Goal: Task Accomplishment & Management: Complete application form

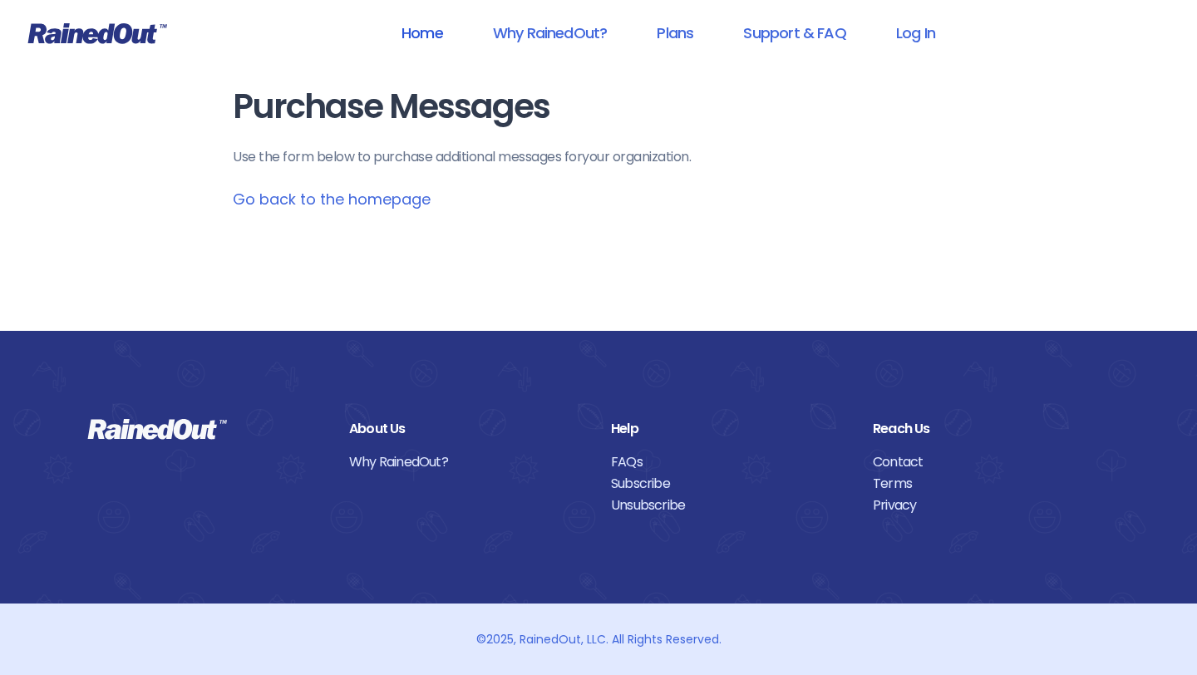
click at [423, 34] on link "Home" at bounding box center [422, 32] width 85 height 37
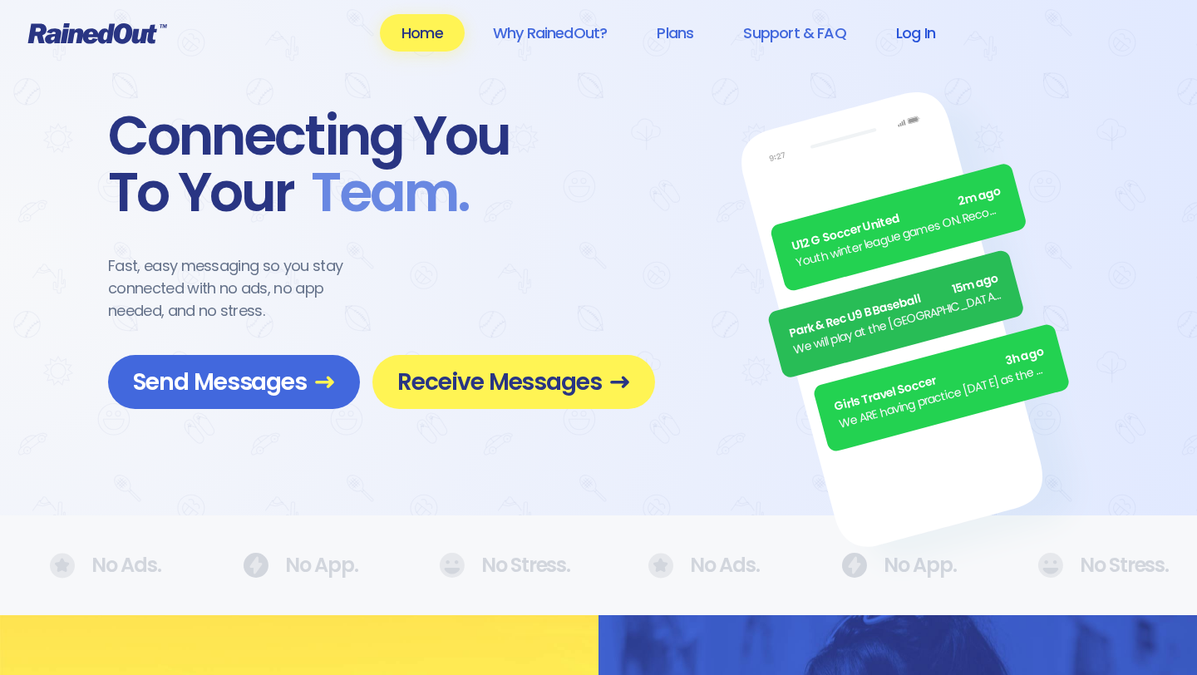
click at [916, 35] on link "Log In" at bounding box center [915, 32] width 82 height 37
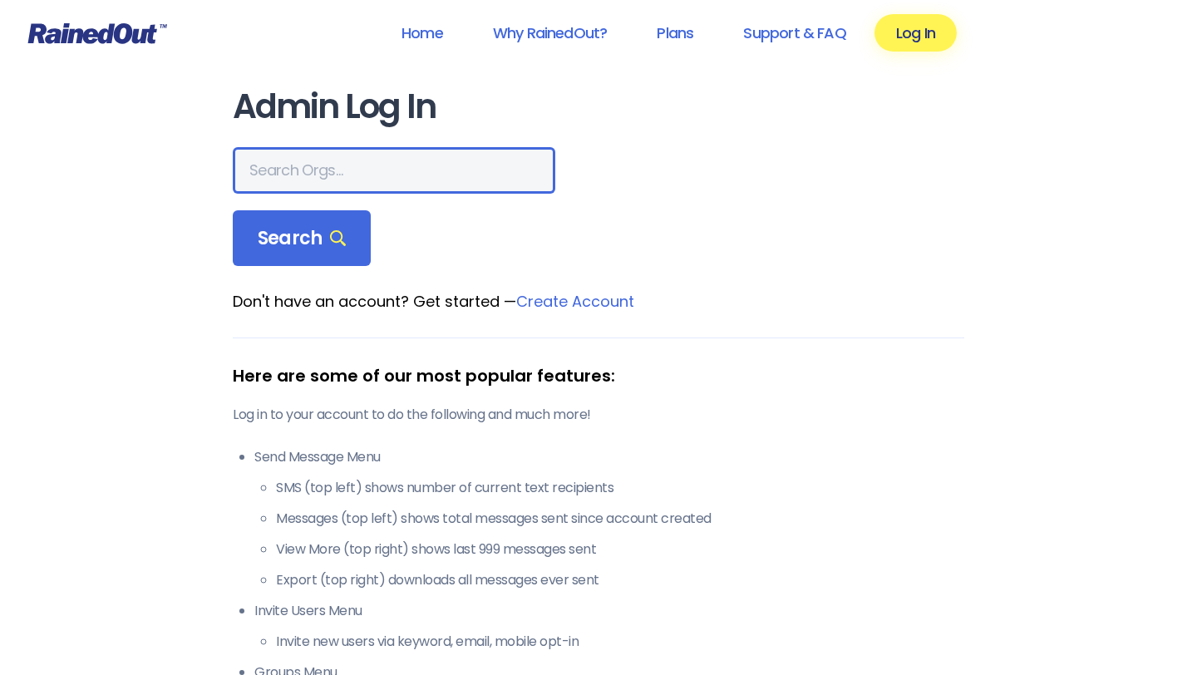
click at [317, 170] on input "text" at bounding box center [394, 170] width 322 height 47
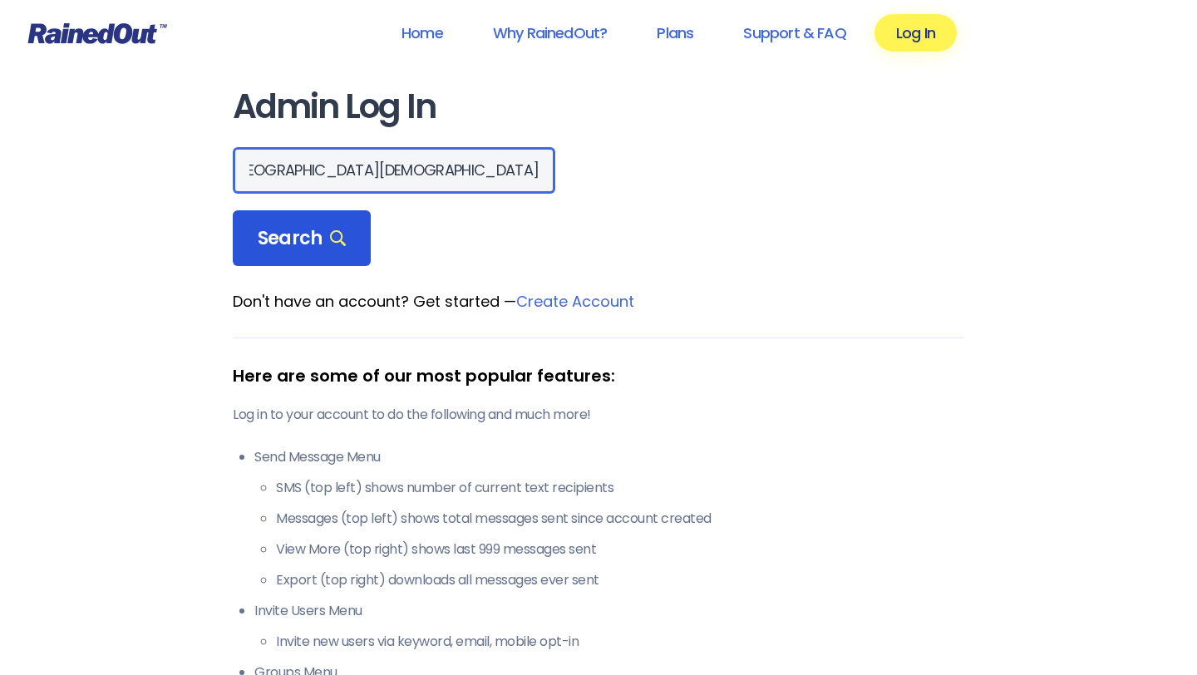
type input "[GEOGRAPHIC_DATA][DEMOGRAPHIC_DATA]"
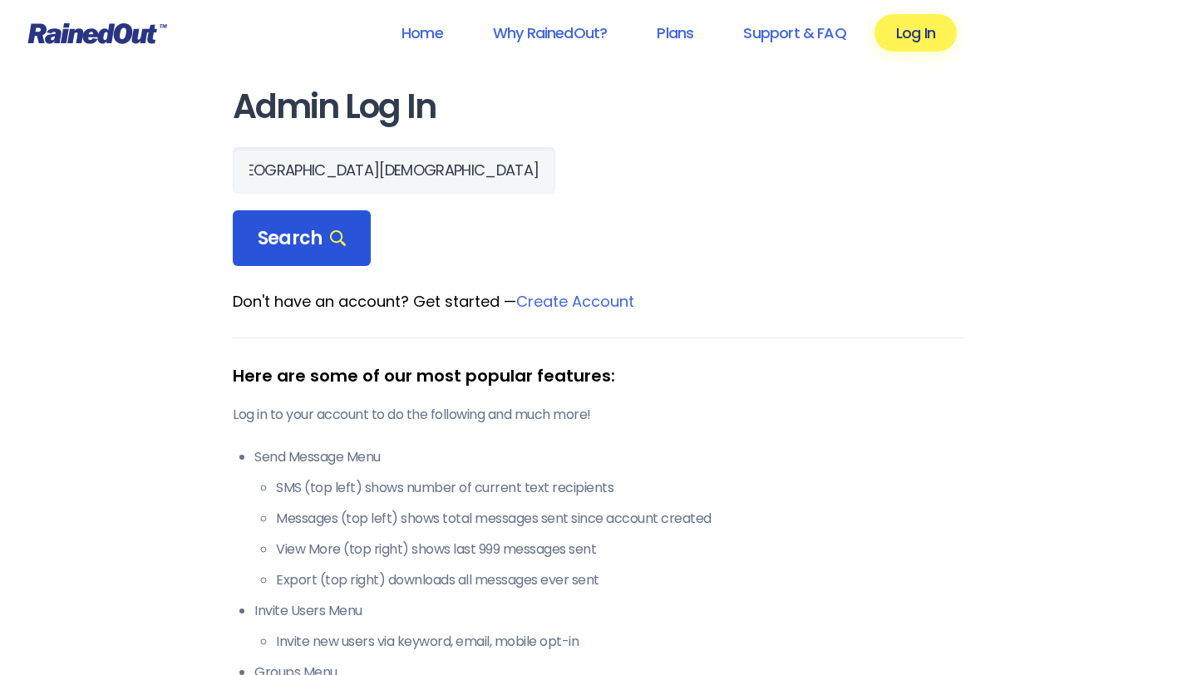
click at [283, 255] on div "Search" at bounding box center [302, 238] width 138 height 57
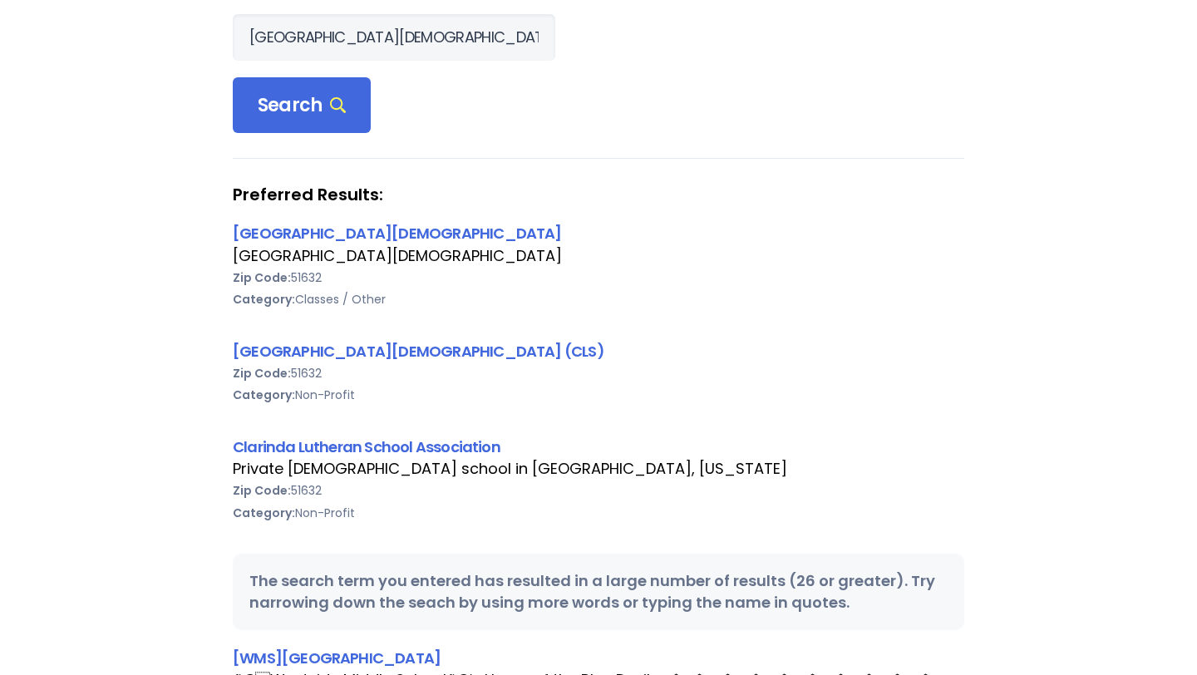
scroll to position [147, 0]
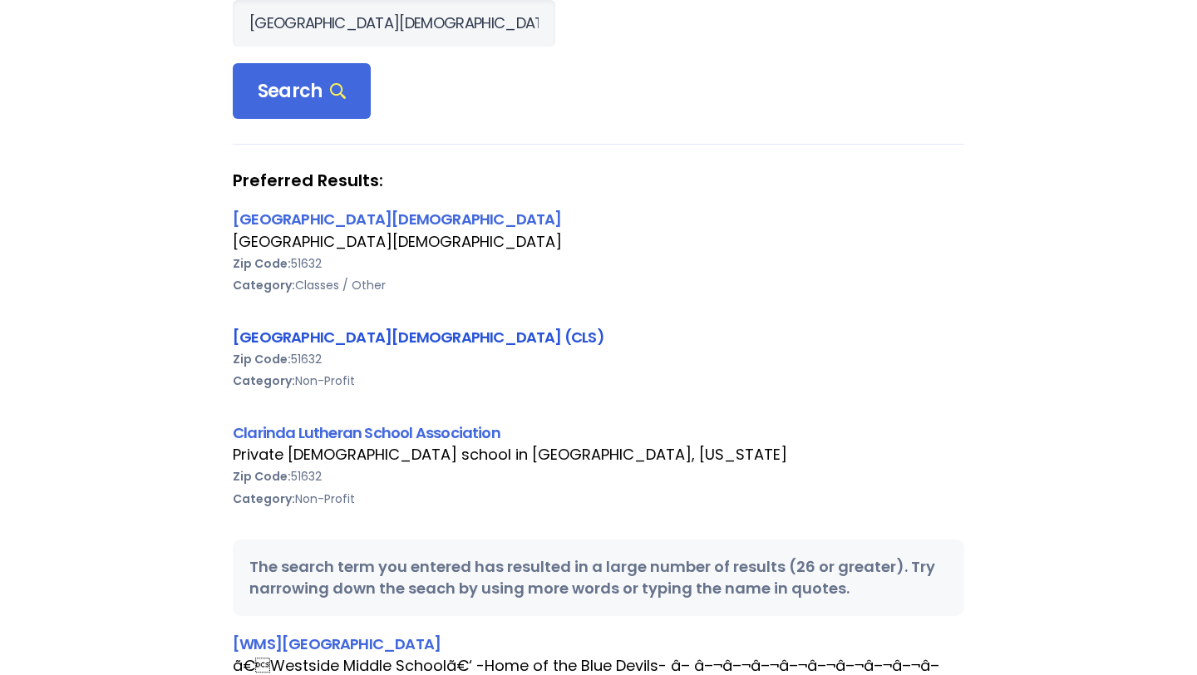
click at [337, 337] on link "[GEOGRAPHIC_DATA][DEMOGRAPHIC_DATA] (CLS)" at bounding box center [418, 337] width 371 height 21
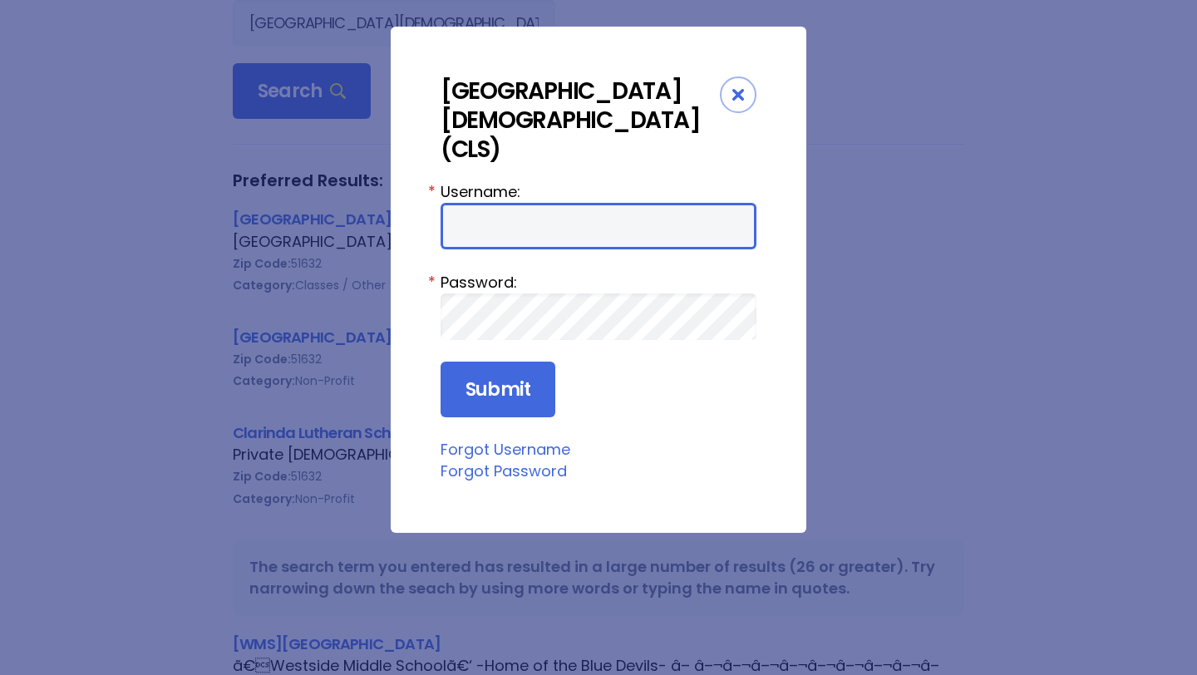
type input "LavetaC"
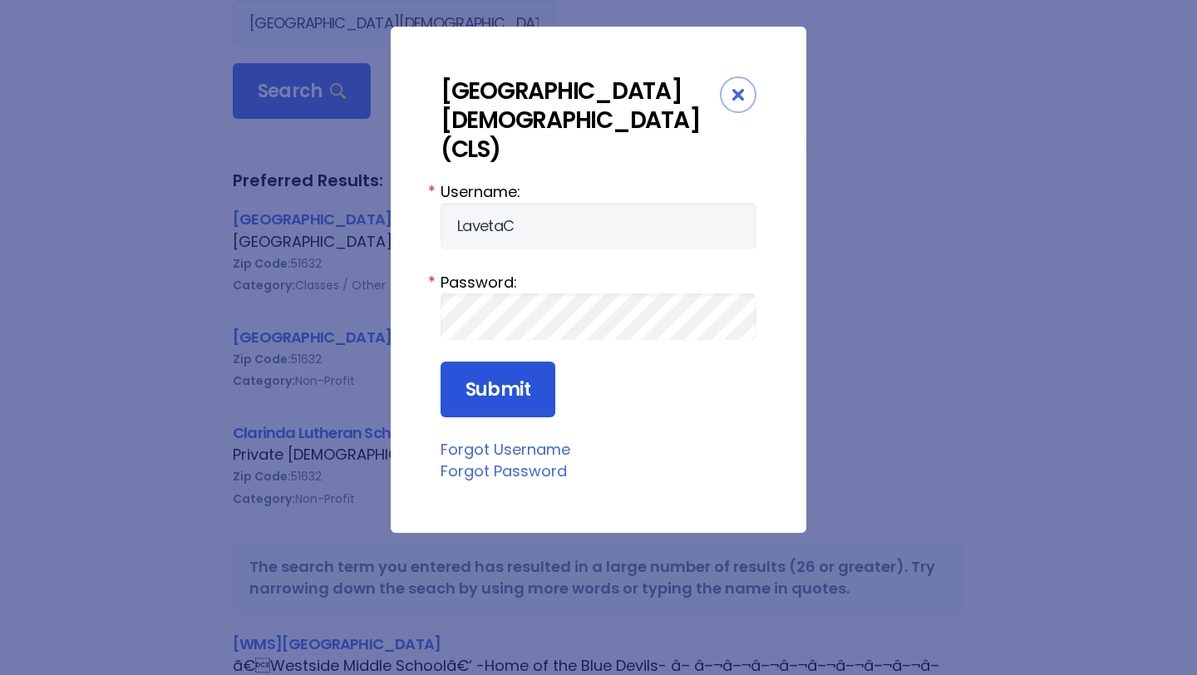
click at [473, 365] on input "Submit" at bounding box center [497, 389] width 115 height 57
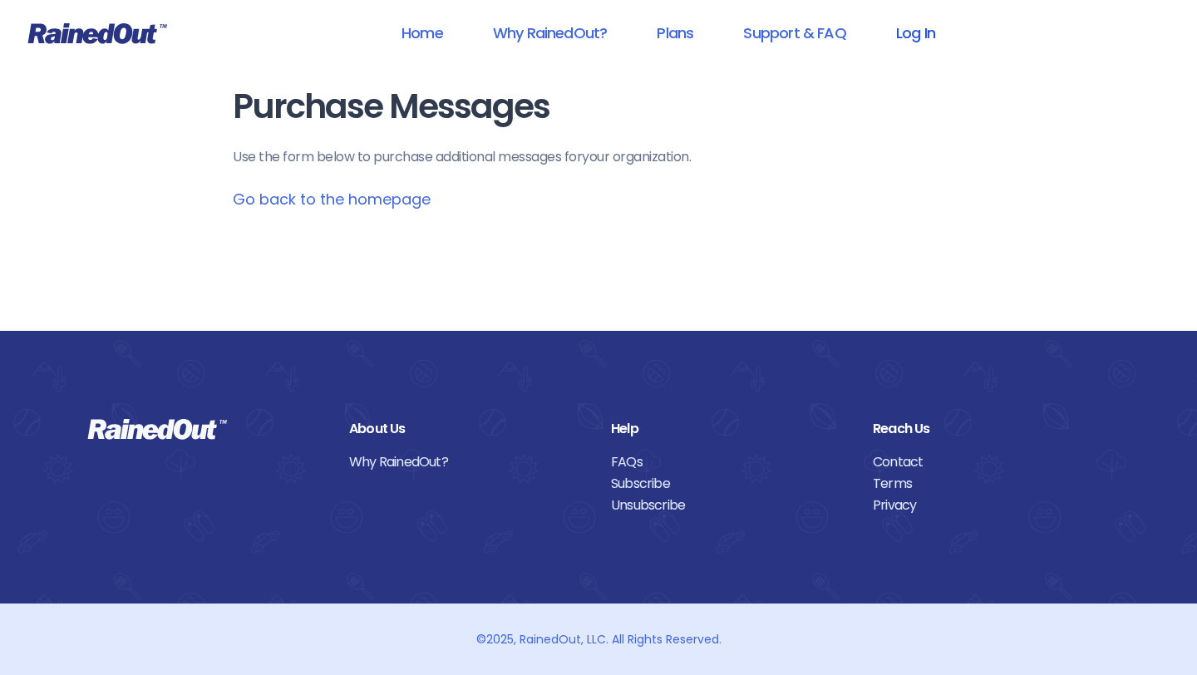
click at [909, 31] on link "Log In" at bounding box center [915, 32] width 82 height 37
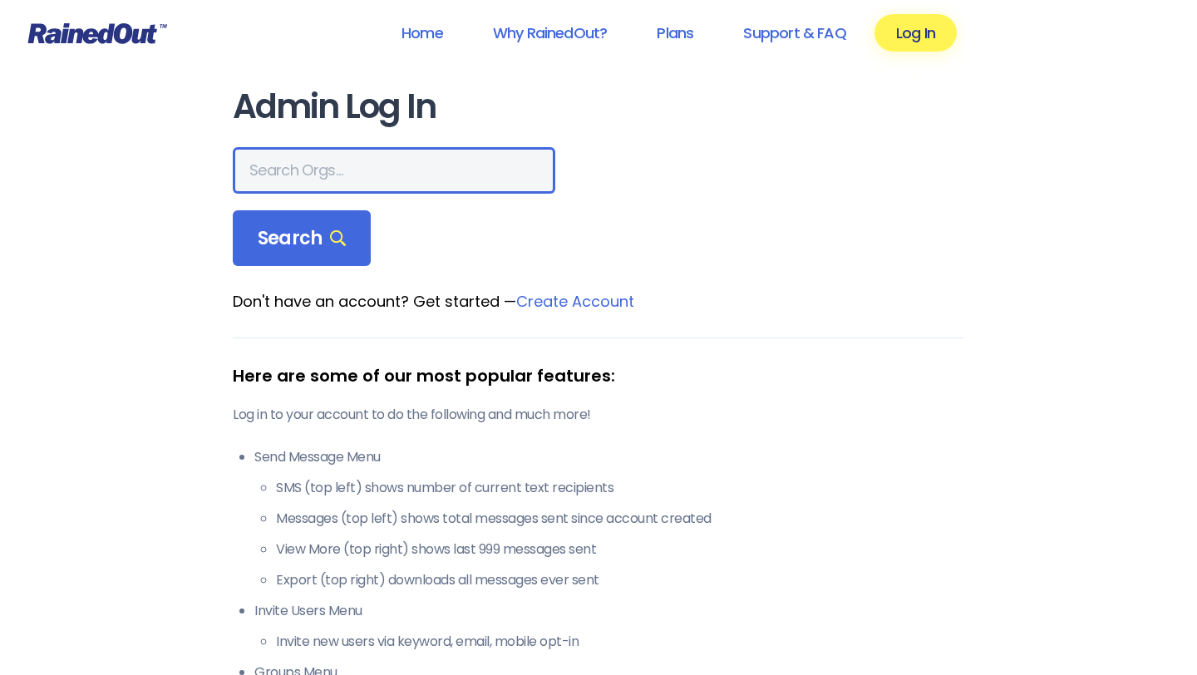
click at [328, 172] on input "text" at bounding box center [394, 170] width 322 height 47
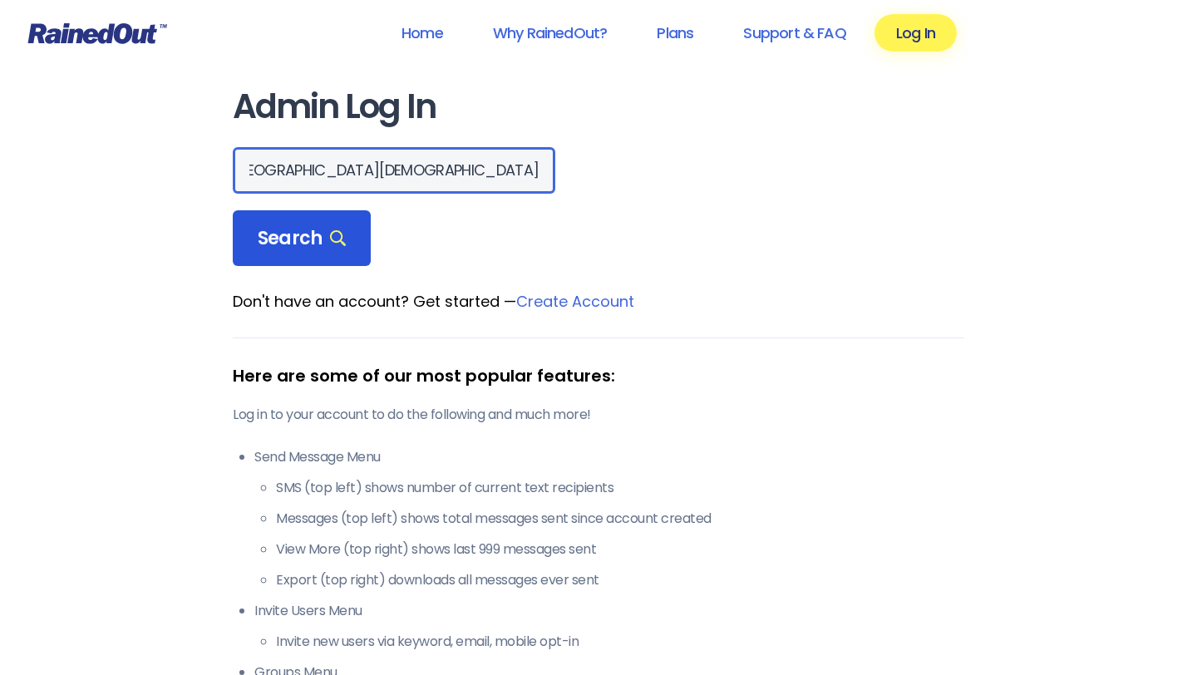
type input "[GEOGRAPHIC_DATA][DEMOGRAPHIC_DATA]"
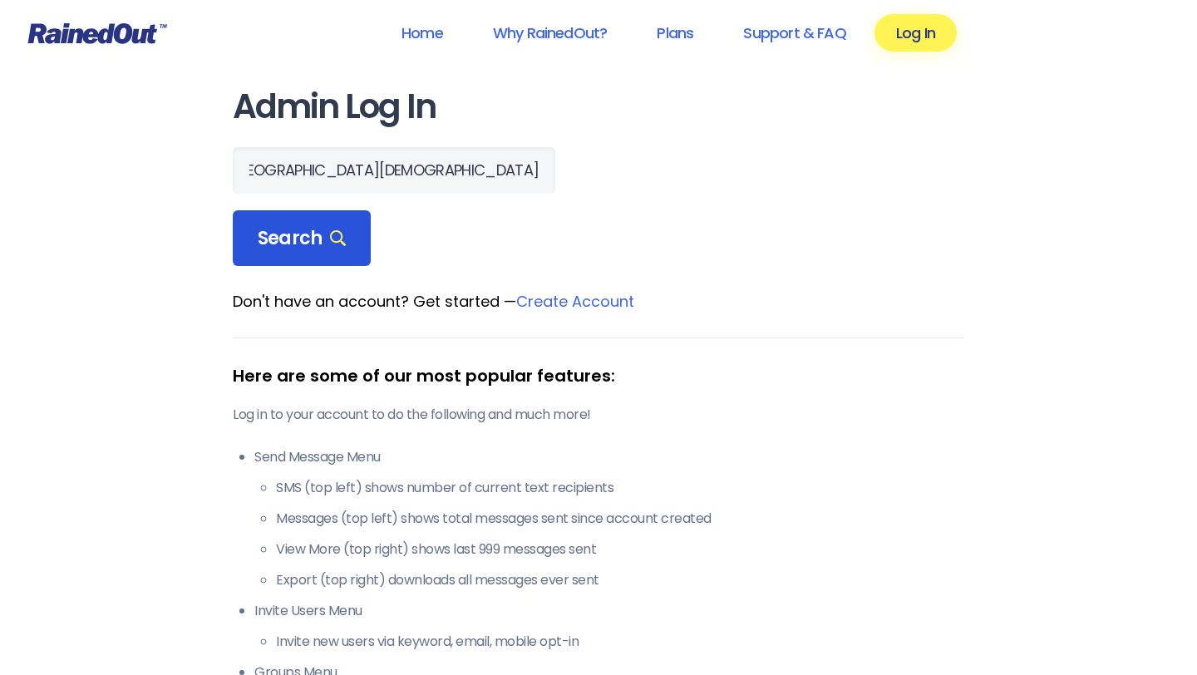
scroll to position [0, 0]
click at [300, 235] on span "Search" at bounding box center [302, 238] width 88 height 23
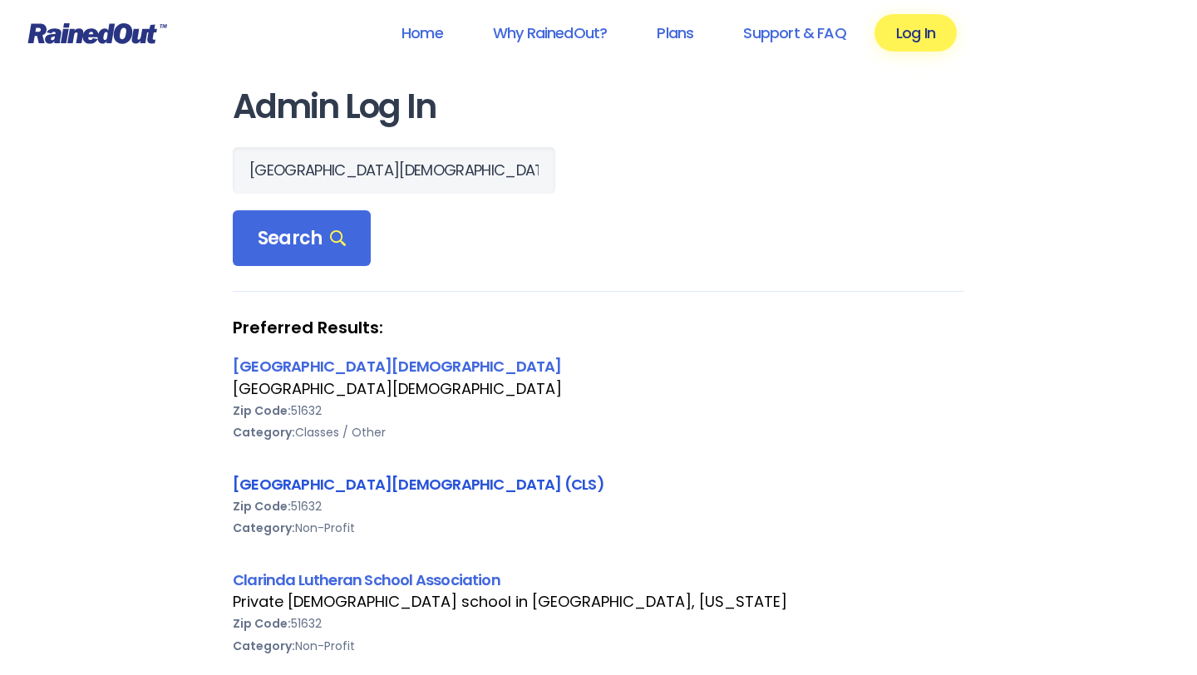
click at [346, 487] on link "[GEOGRAPHIC_DATA][DEMOGRAPHIC_DATA] (CLS)" at bounding box center [418, 484] width 371 height 21
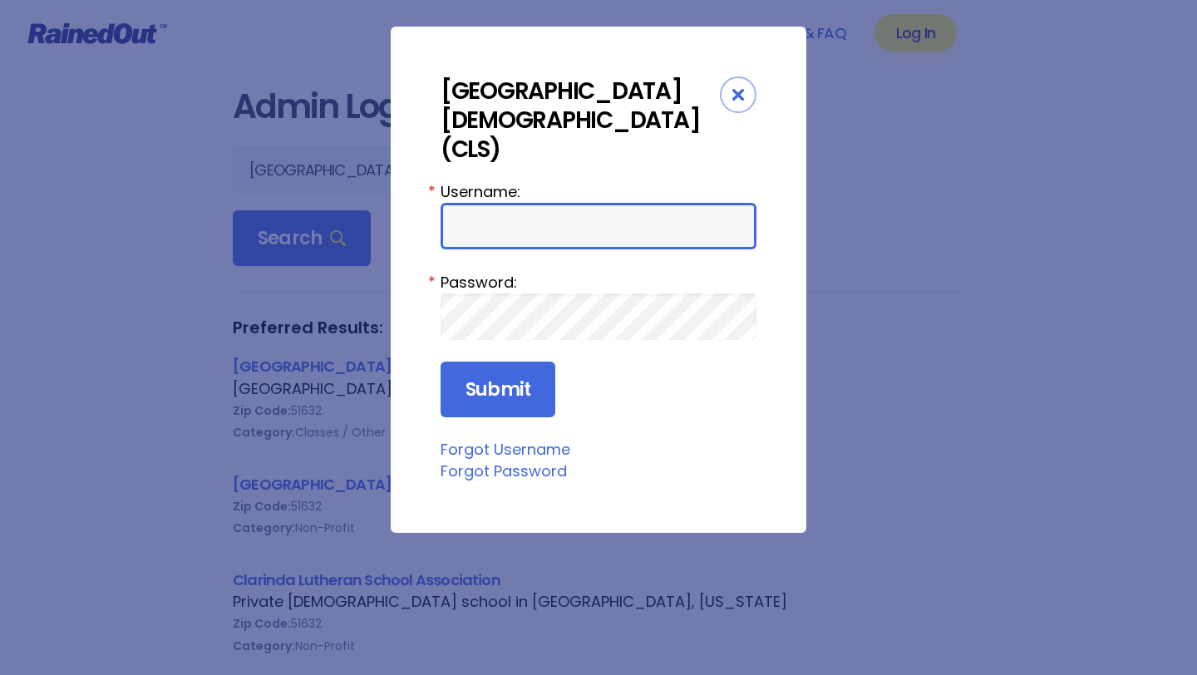
type input "LavetaC"
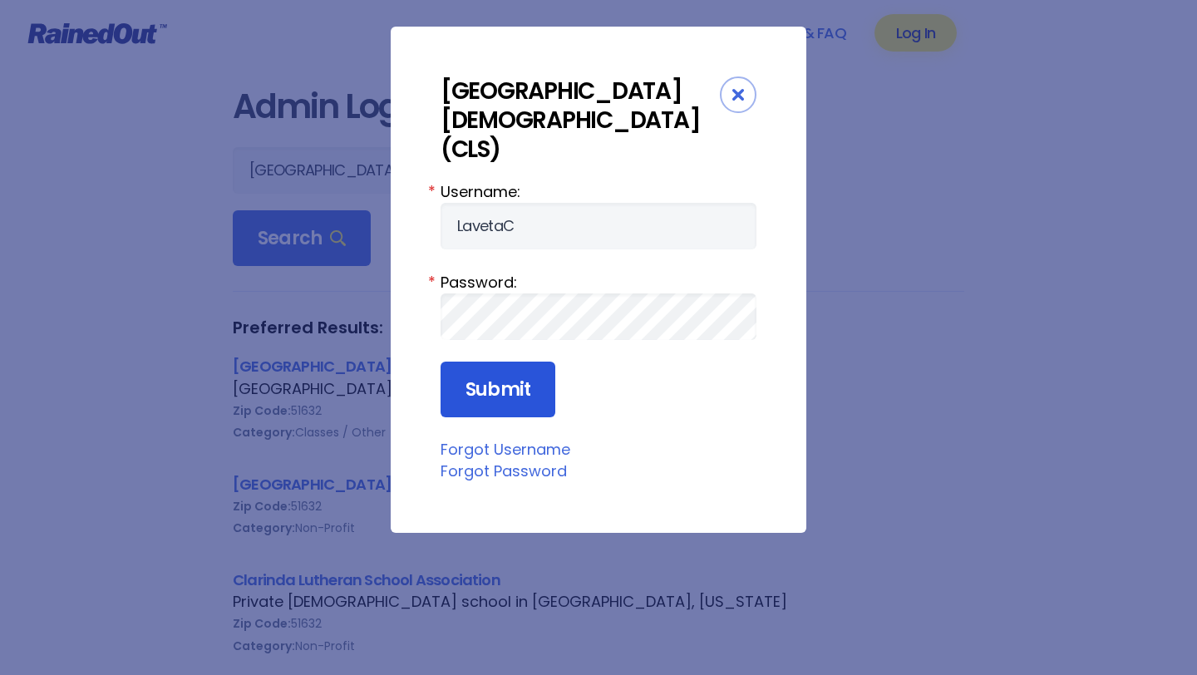
click at [489, 368] on input "Submit" at bounding box center [497, 389] width 115 height 57
